Goal: Browse casually

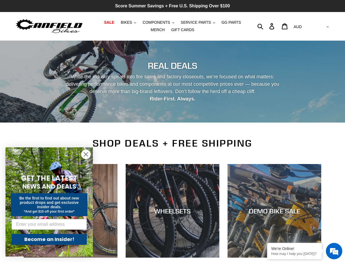
click at [172, 131] on div "REAL DEALS While the industry spirals into fire sales and factory closeouts, we…" at bounding box center [172, 89] width 345 height 97
click at [123, 22] on span "BIKES" at bounding box center [126, 22] width 11 height 5
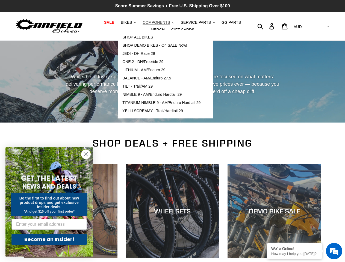
click at [151, 22] on span "COMPONENTS" at bounding box center [156, 22] width 27 height 5
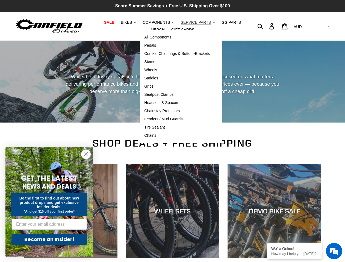
click at [187, 22] on span "SERVICE PARTS" at bounding box center [196, 22] width 30 height 5
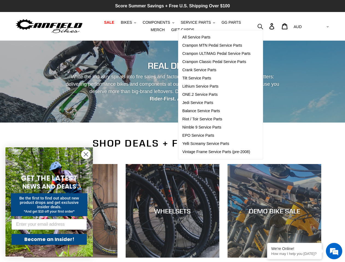
click at [263, 26] on icon "button" at bounding box center [260, 26] width 6 height 6
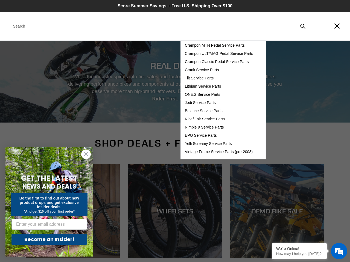
click at [334, 251] on em at bounding box center [338, 251] width 15 height 15
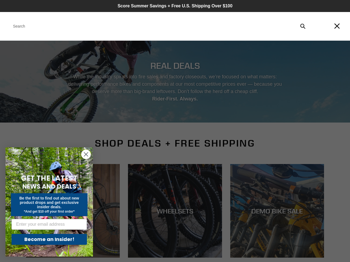
click at [86, 154] on icon "Close dialog" at bounding box center [86, 155] width 4 height 4
